Goal: Use online tool/utility: Utilize a website feature to perform a specific function

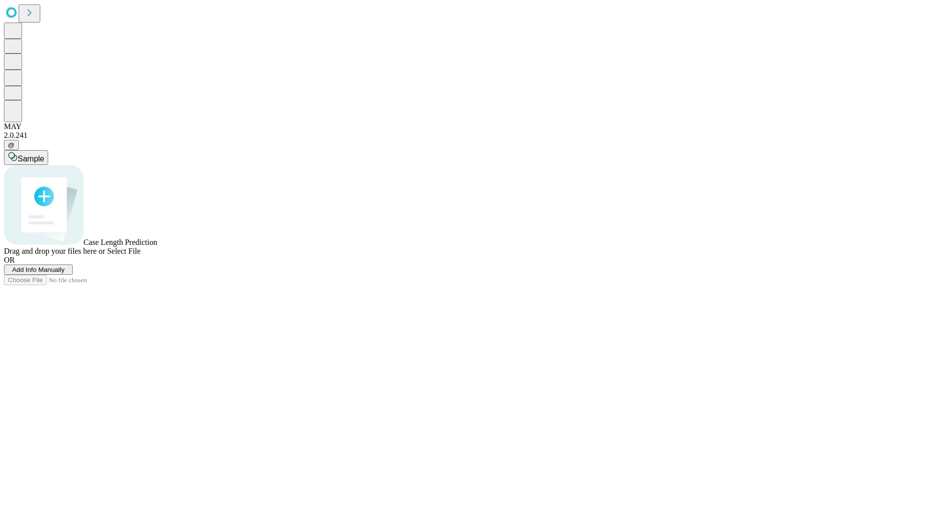
click at [65, 273] on span "Add Info Manually" at bounding box center [38, 269] width 53 height 7
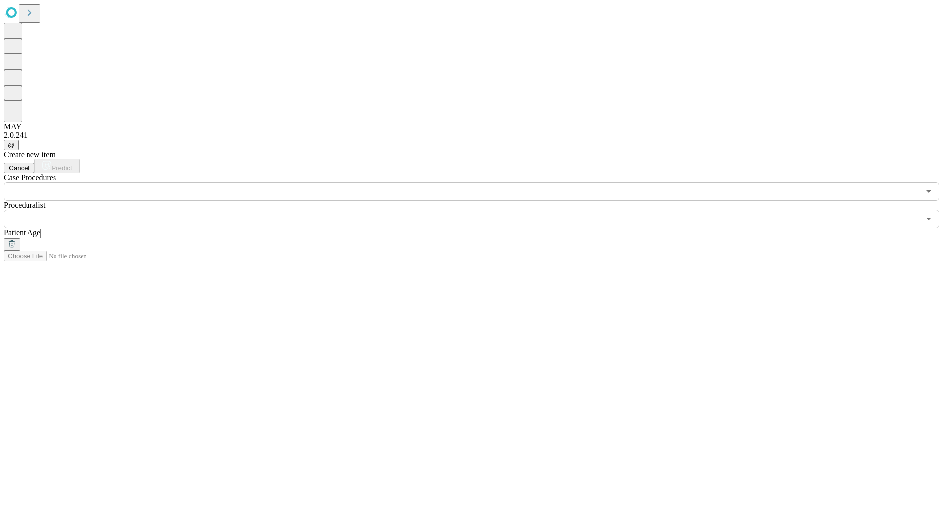
click at [110, 229] on input "text" at bounding box center [75, 234] width 70 height 10
type input "**"
click at [478, 210] on input "text" at bounding box center [462, 219] width 916 height 19
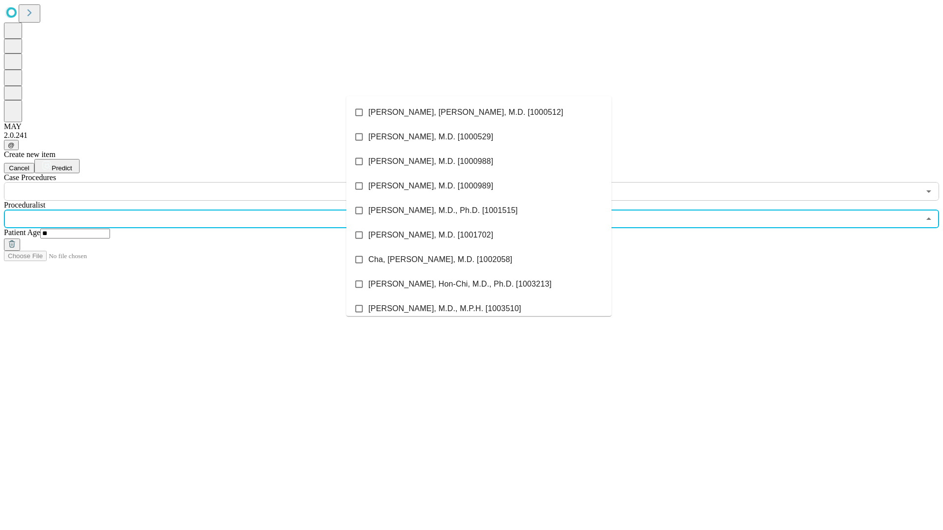
click at [479, 112] on li "[PERSON_NAME], [PERSON_NAME], M.D. [1000512]" at bounding box center [478, 112] width 265 height 25
click at [206, 182] on input "text" at bounding box center [462, 191] width 916 height 19
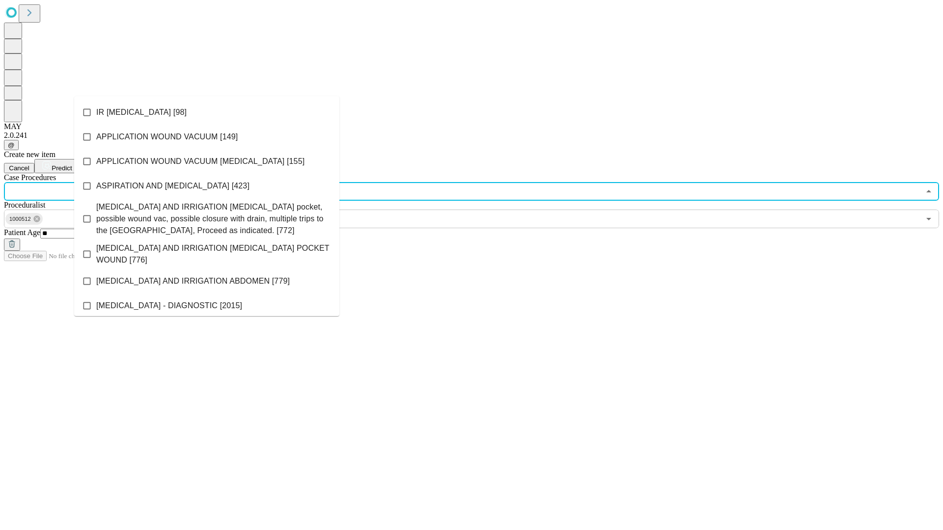
click at [207, 112] on li "IR [MEDICAL_DATA] [98]" at bounding box center [206, 112] width 265 height 25
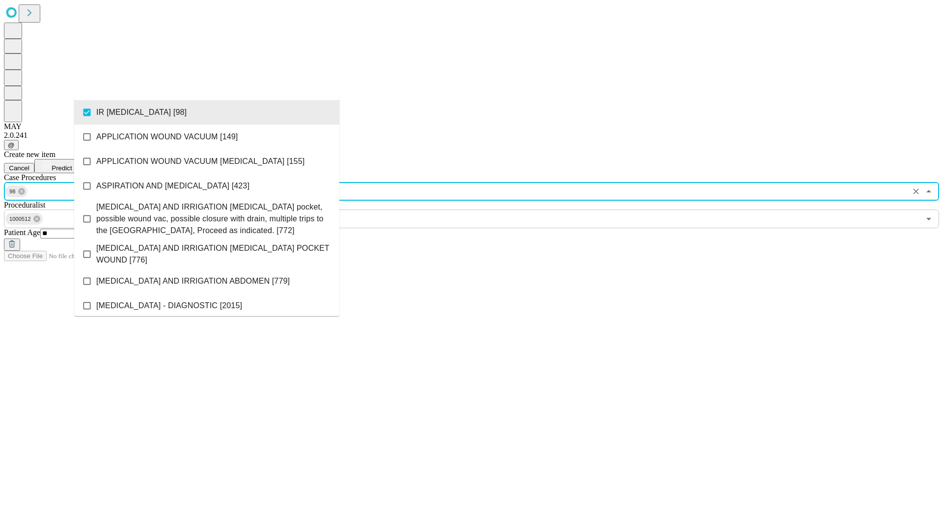
click at [72, 164] on span "Predict" at bounding box center [62, 167] width 20 height 7
